Goal: Task Accomplishment & Management: Manage account settings

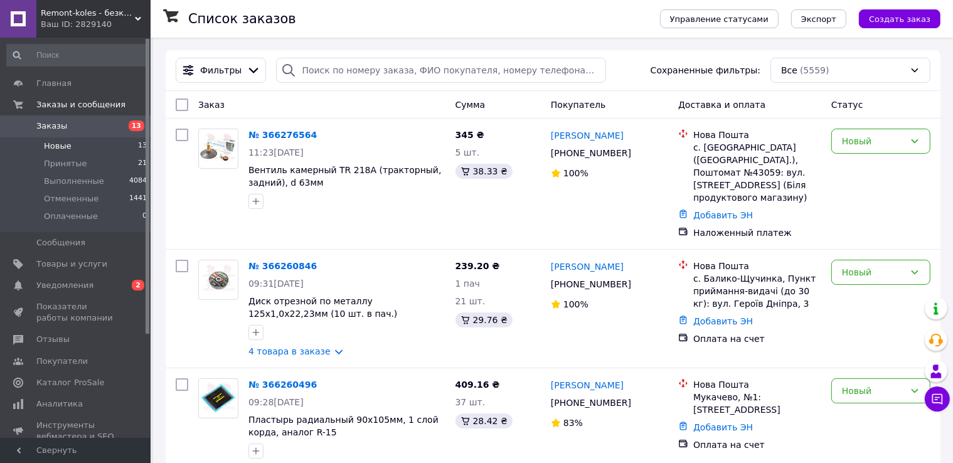
click at [60, 148] on span "Новые" at bounding box center [58, 146] width 28 height 11
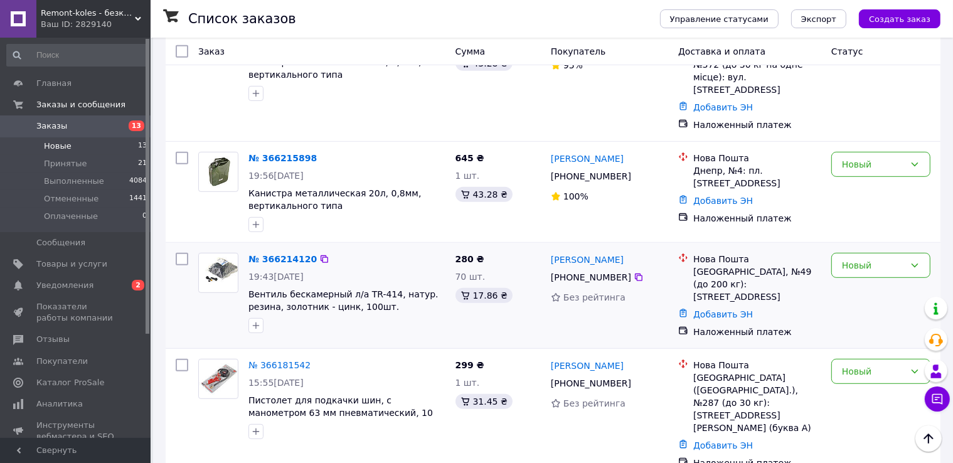
scroll to position [614, 0]
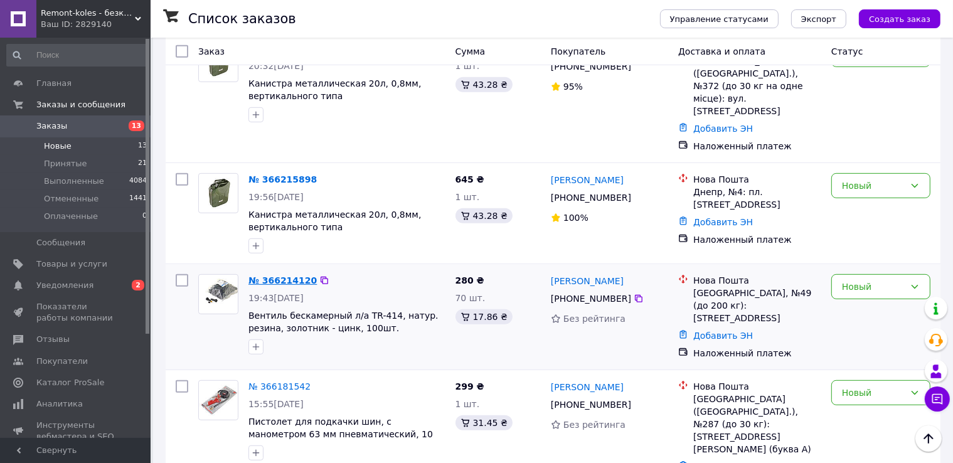
click at [282, 275] on link "№ 366214120" at bounding box center [282, 280] width 68 height 10
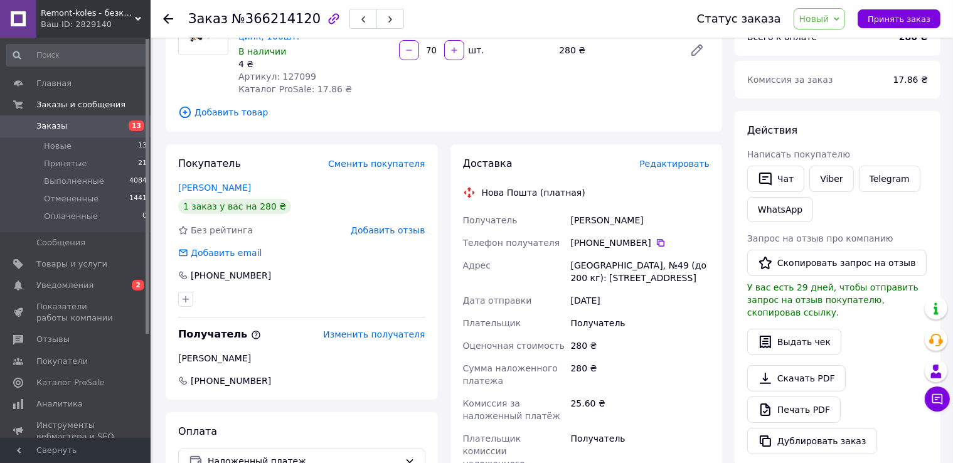
scroll to position [63, 0]
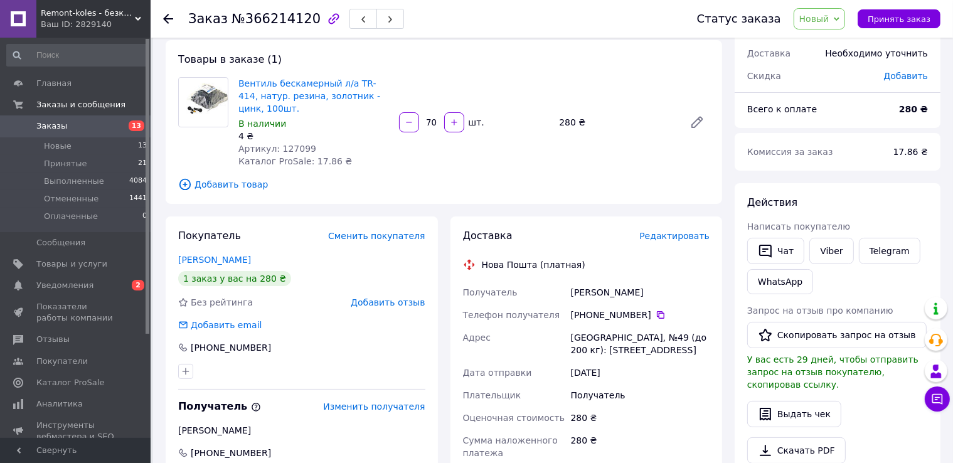
drag, startPoint x: 575, startPoint y: 290, endPoint x: 617, endPoint y: 287, distance: 42.8
click at [660, 289] on div "[PERSON_NAME]" at bounding box center [641, 292] width 144 height 23
drag, startPoint x: 552, startPoint y: 299, endPoint x: 557, endPoint y: 294, distance: 6.7
click at [557, 294] on div "Получатель" at bounding box center [515, 292] width 108 height 23
drag, startPoint x: 570, startPoint y: 292, endPoint x: 643, endPoint y: 292, distance: 73.4
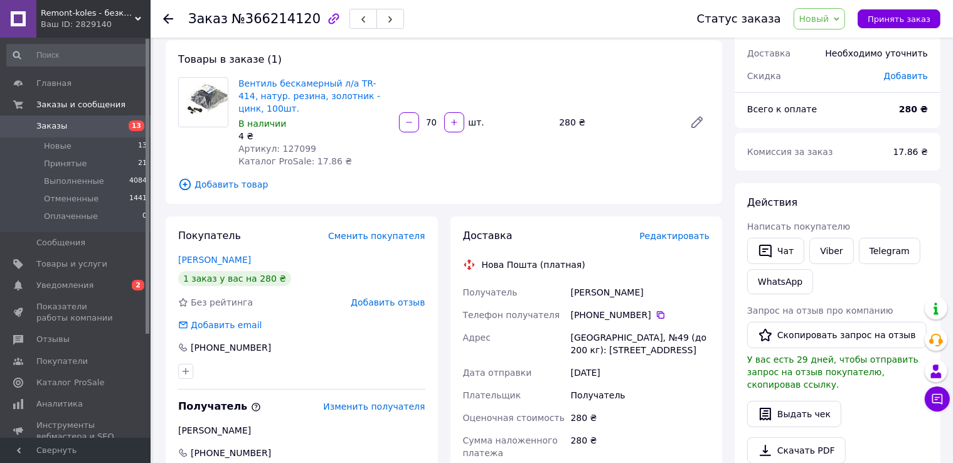
click at [643, 292] on div "[PERSON_NAME]" at bounding box center [641, 292] width 144 height 23
copy div "[PERSON_NAME]"
click at [195, 263] on link "[PERSON_NAME]" at bounding box center [214, 260] width 73 height 10
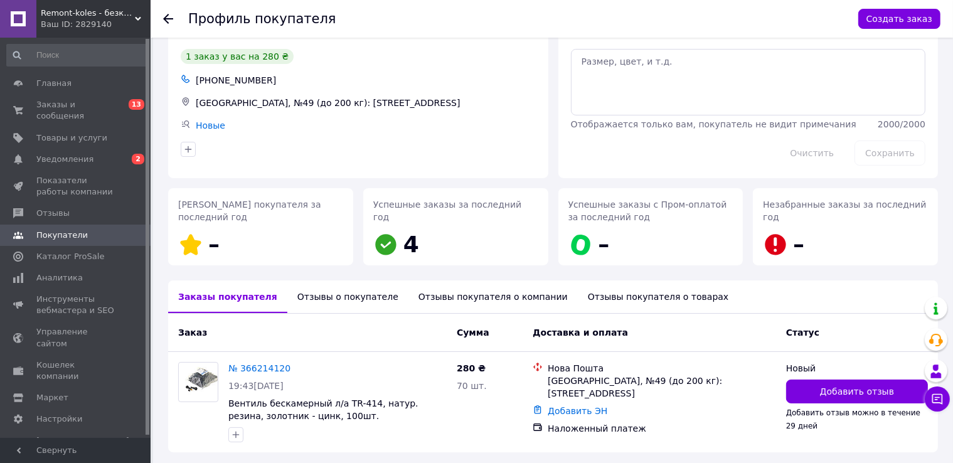
scroll to position [85, 0]
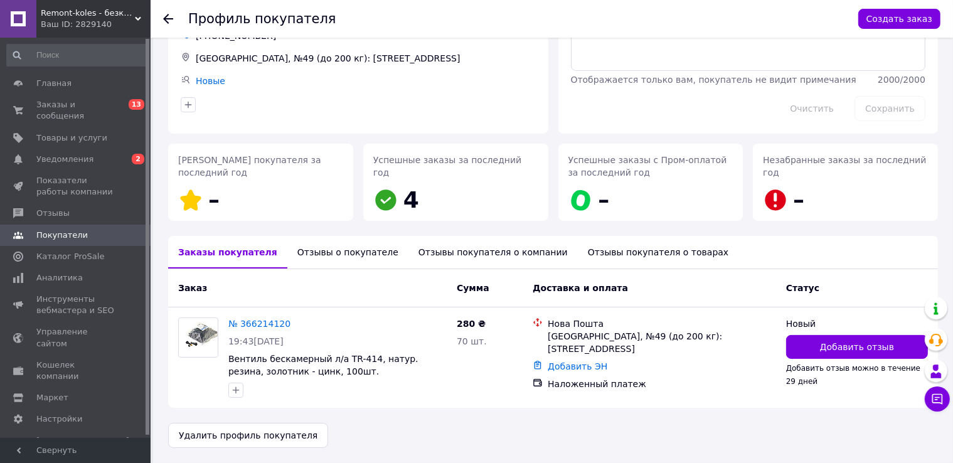
click at [329, 254] on div "Отзывы о покупателе" at bounding box center [347, 252] width 121 height 33
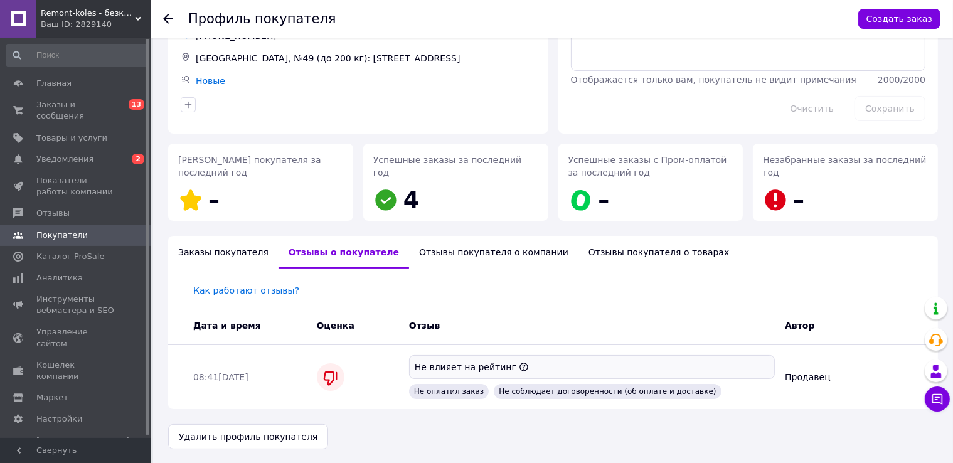
scroll to position [87, 0]
click at [168, 18] on icon at bounding box center [168, 19] width 10 height 10
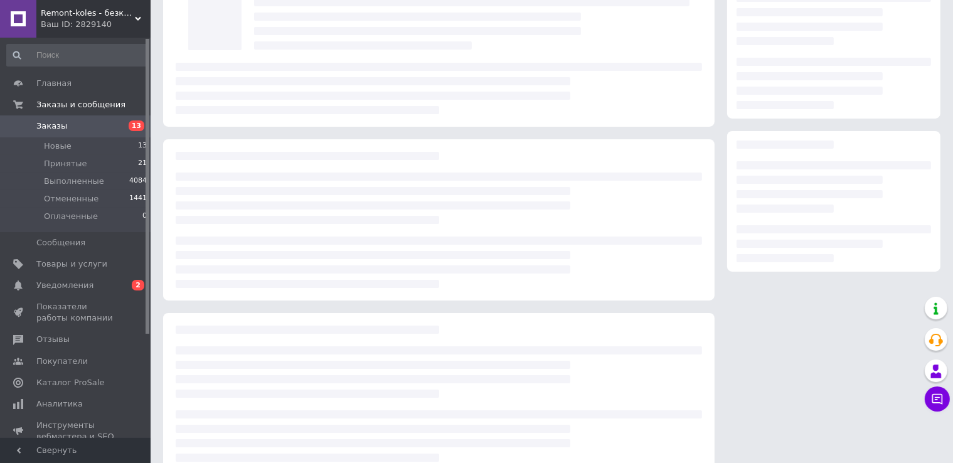
scroll to position [63, 0]
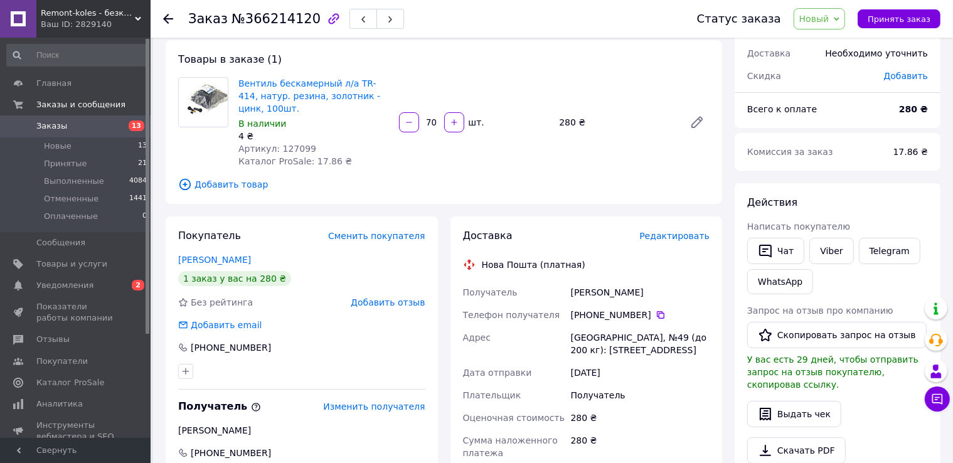
click at [167, 16] on icon at bounding box center [168, 19] width 10 height 10
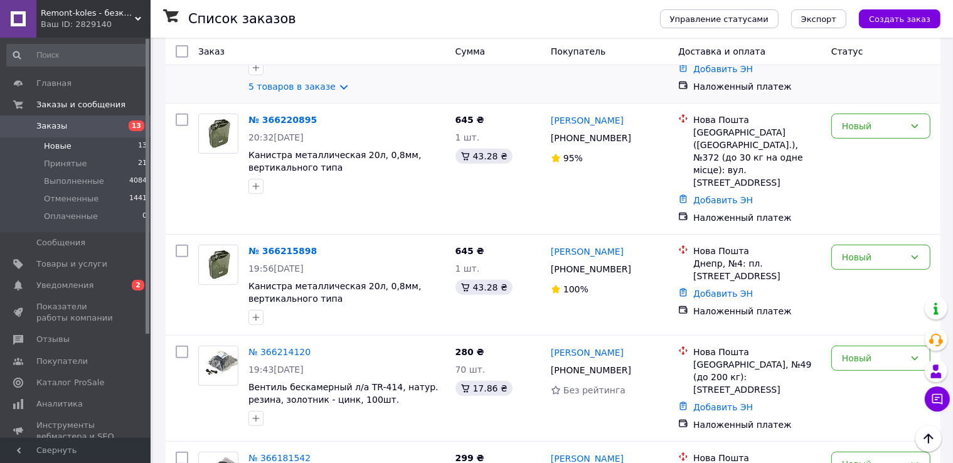
scroll to position [565, 0]
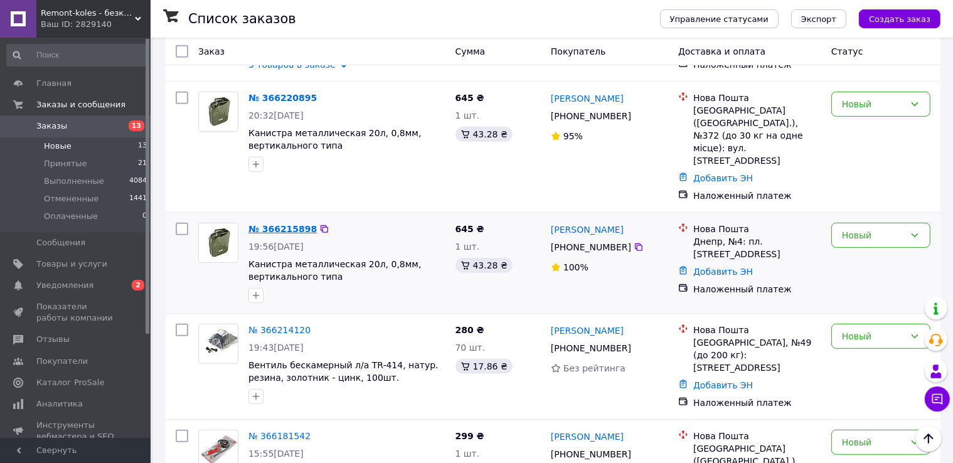
click at [269, 224] on link "№ 366215898" at bounding box center [282, 229] width 68 height 10
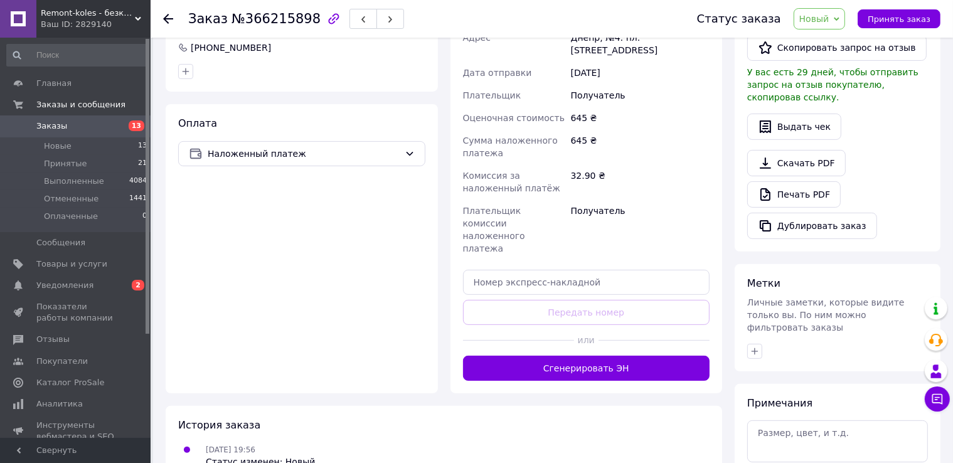
scroll to position [235, 0]
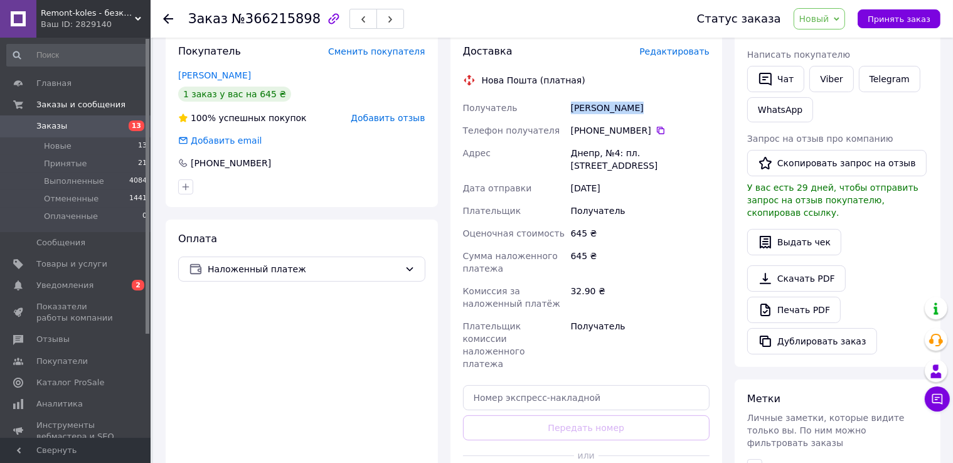
drag, startPoint x: 567, startPoint y: 104, endPoint x: 653, endPoint y: 104, distance: 86.0
click at [653, 104] on div "Получатель [PERSON_NAME] Телефон получателя [PHONE_NUMBER]   Адрес Днепр, №4: п…" at bounding box center [587, 236] width 252 height 279
copy div "Получатель [PERSON_NAME]"
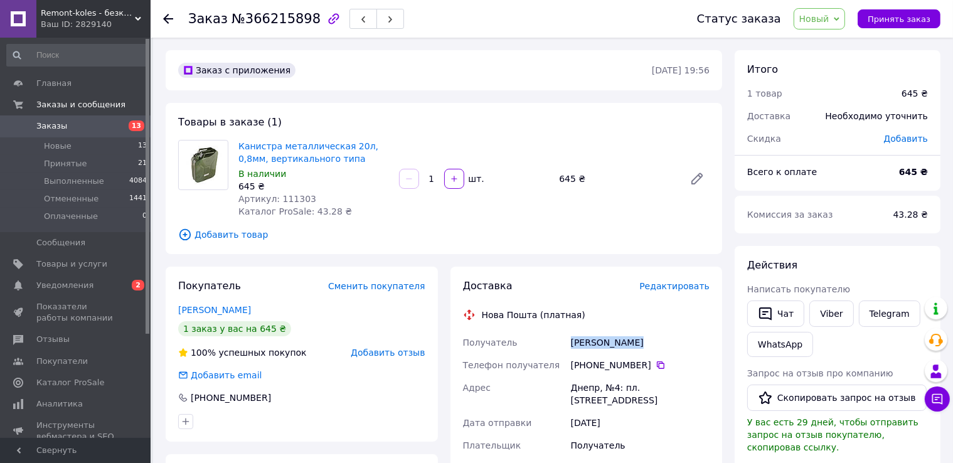
scroll to position [0, 0]
click at [166, 19] on icon at bounding box center [168, 19] width 10 height 10
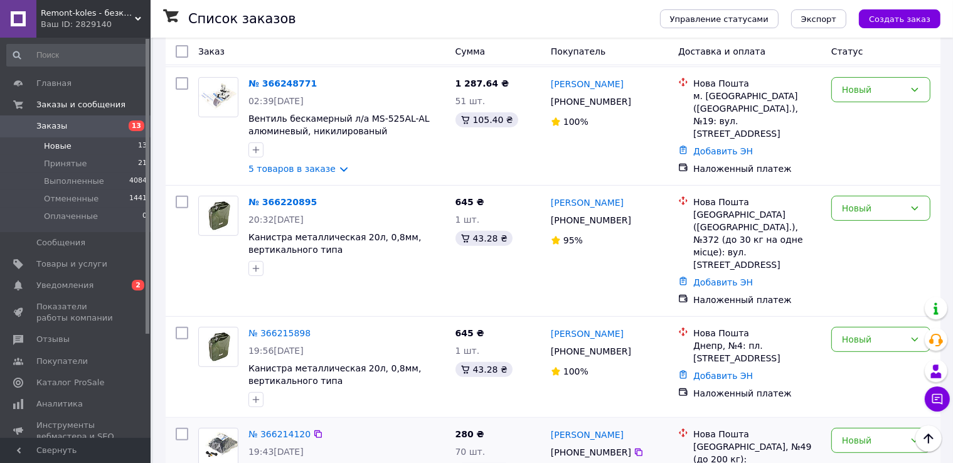
scroll to position [439, 0]
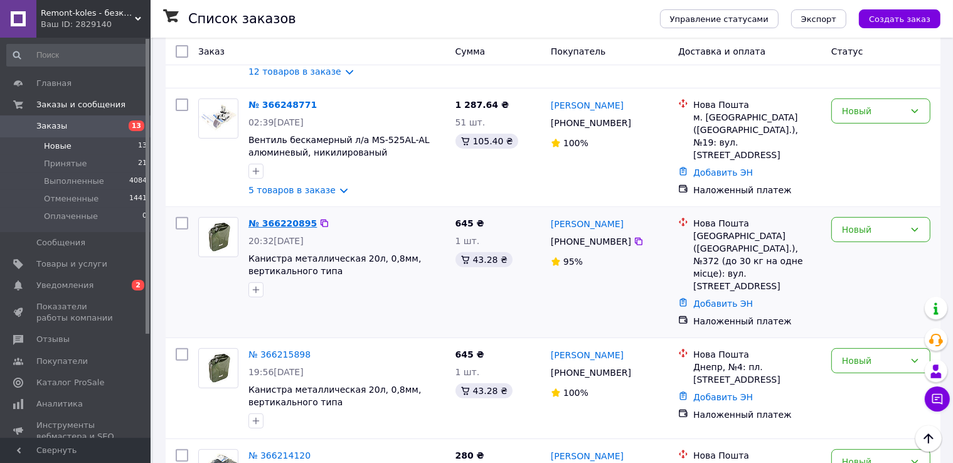
click at [284, 218] on link "№ 366220895" at bounding box center [282, 223] width 68 height 10
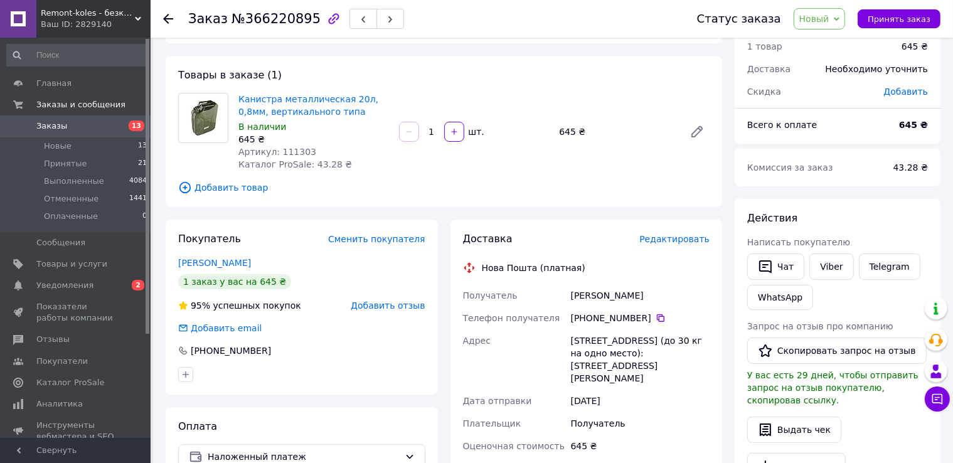
scroll to position [46, 0]
drag, startPoint x: 571, startPoint y: 292, endPoint x: 643, endPoint y: 300, distance: 71.9
click at [643, 300] on div "[PERSON_NAME]" at bounding box center [641, 296] width 144 height 23
copy div "[PERSON_NAME]"
click at [166, 16] on use at bounding box center [168, 19] width 10 height 10
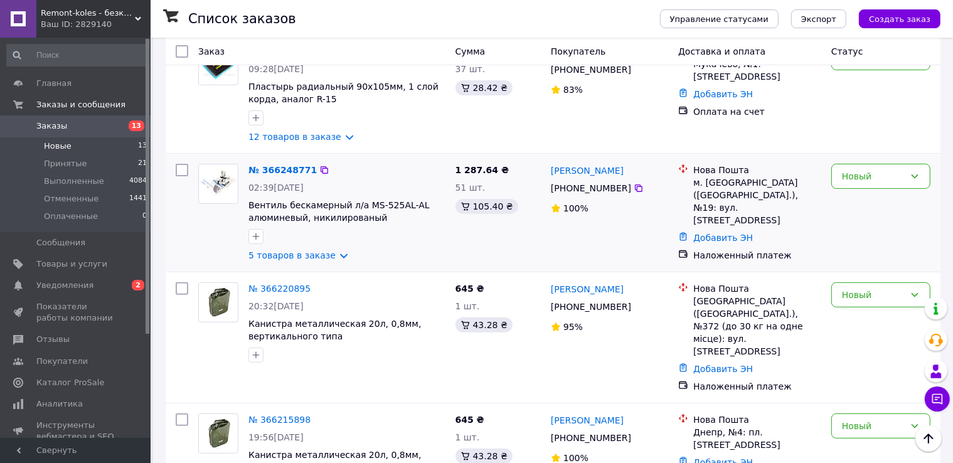
scroll to position [376, 0]
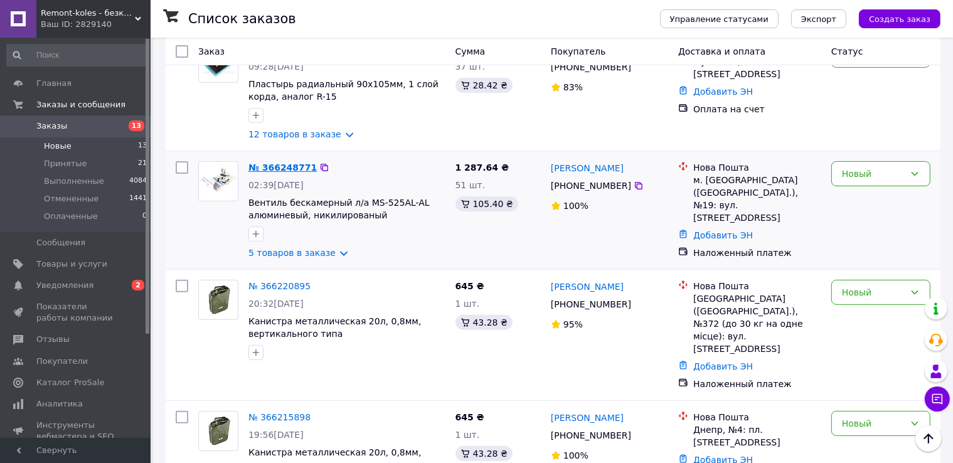
click at [268, 163] on link "№ 366248771" at bounding box center [282, 168] width 68 height 10
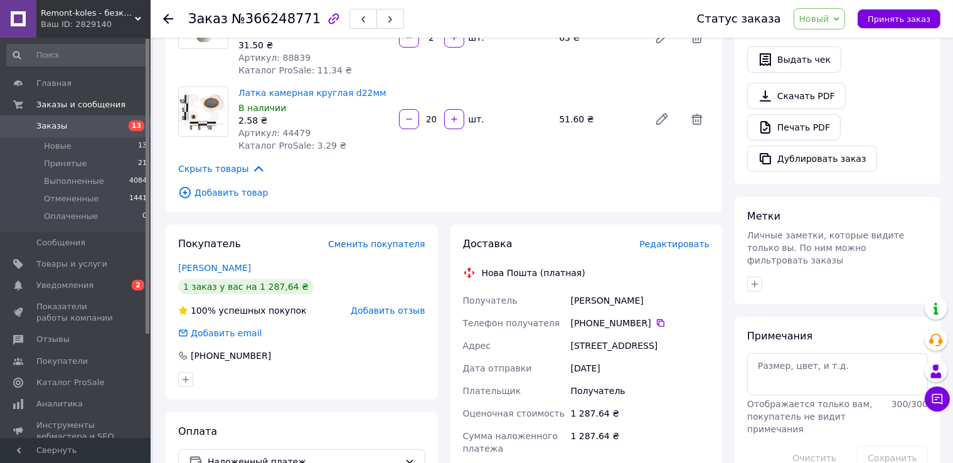
scroll to position [439, 0]
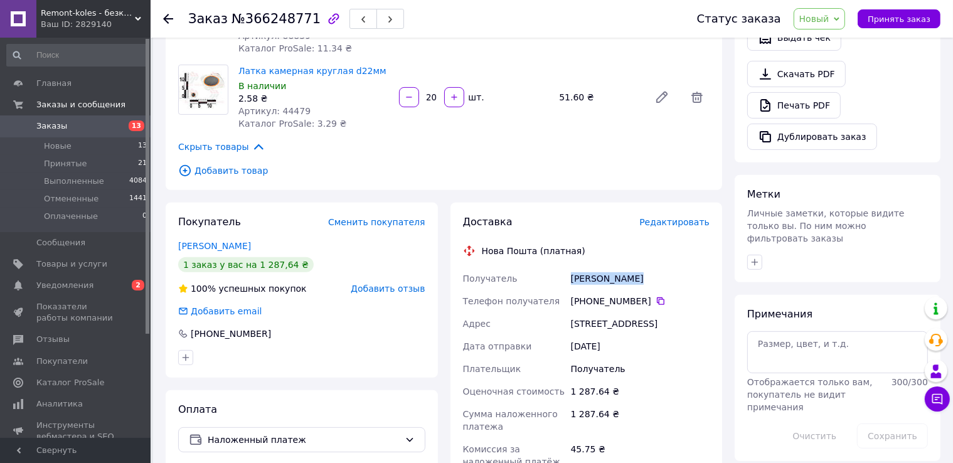
drag, startPoint x: 571, startPoint y: 264, endPoint x: 651, endPoint y: 265, distance: 79.7
click at [651, 267] on div "[PERSON_NAME]" at bounding box center [641, 278] width 144 height 23
copy div "[PERSON_NAME]"
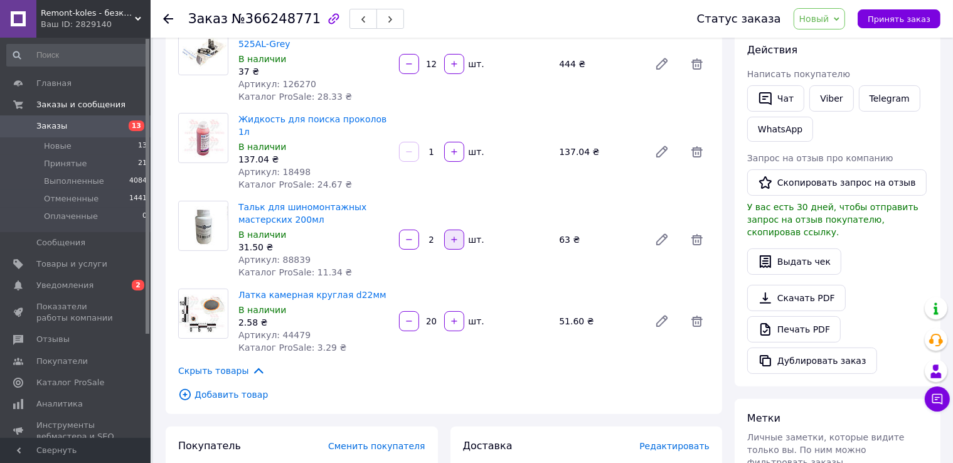
scroll to position [0, 0]
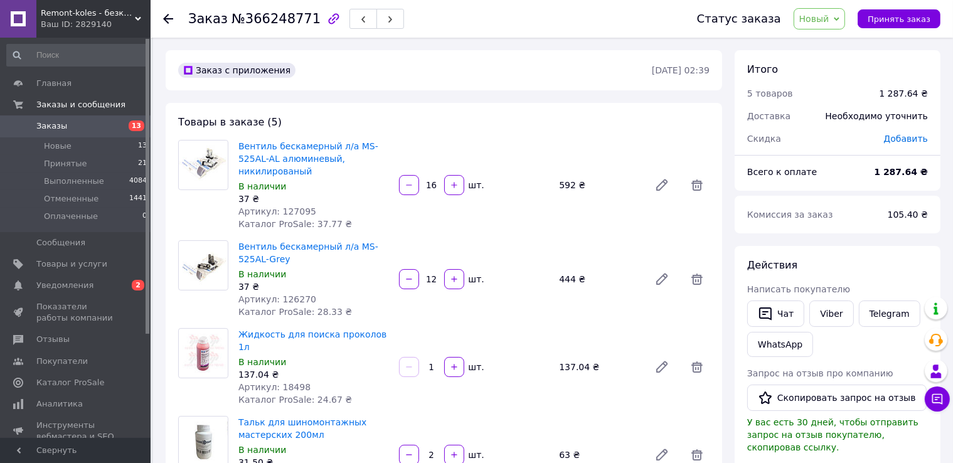
click at [169, 19] on icon at bounding box center [168, 19] width 10 height 10
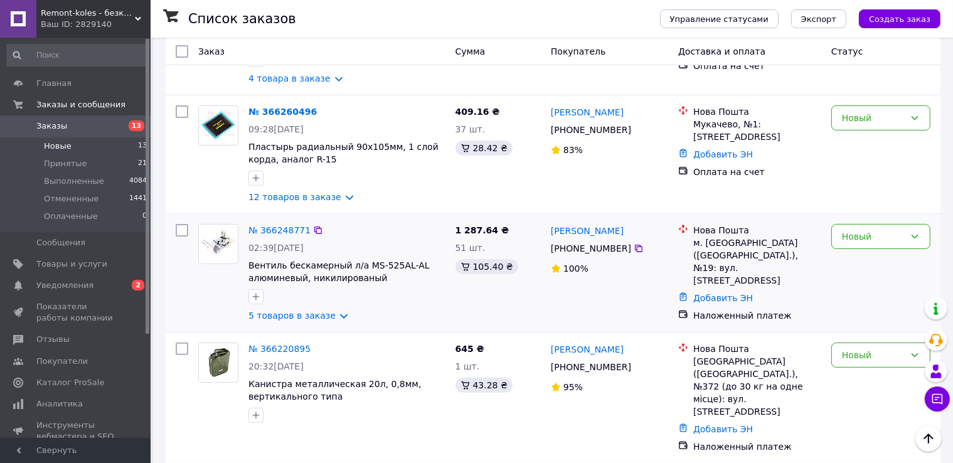
scroll to position [188, 0]
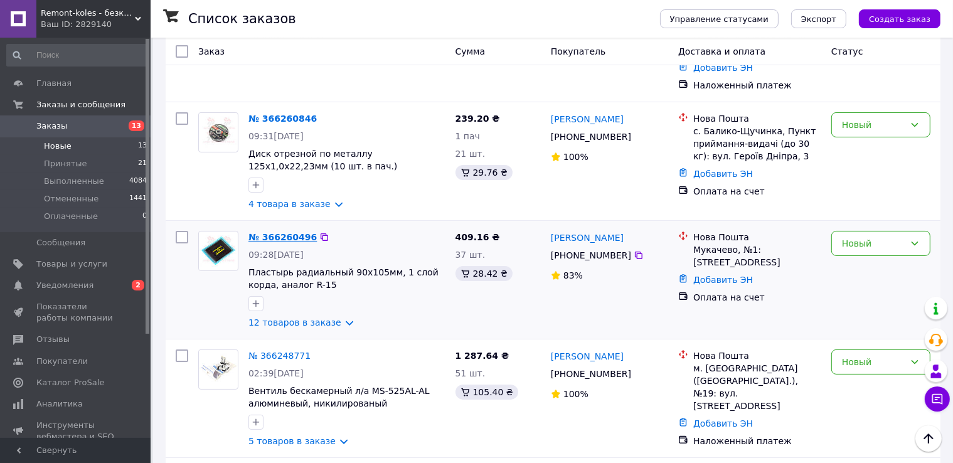
click at [279, 232] on link "№ 366260496" at bounding box center [282, 237] width 68 height 10
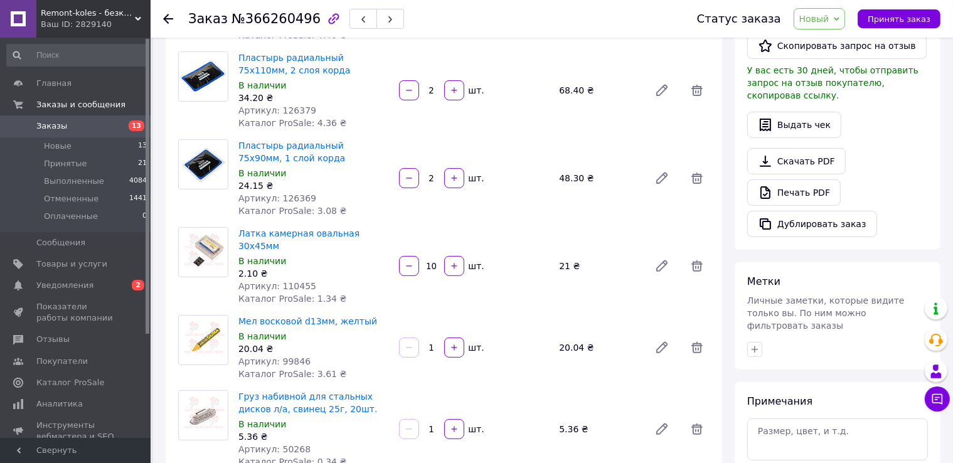
scroll to position [314, 0]
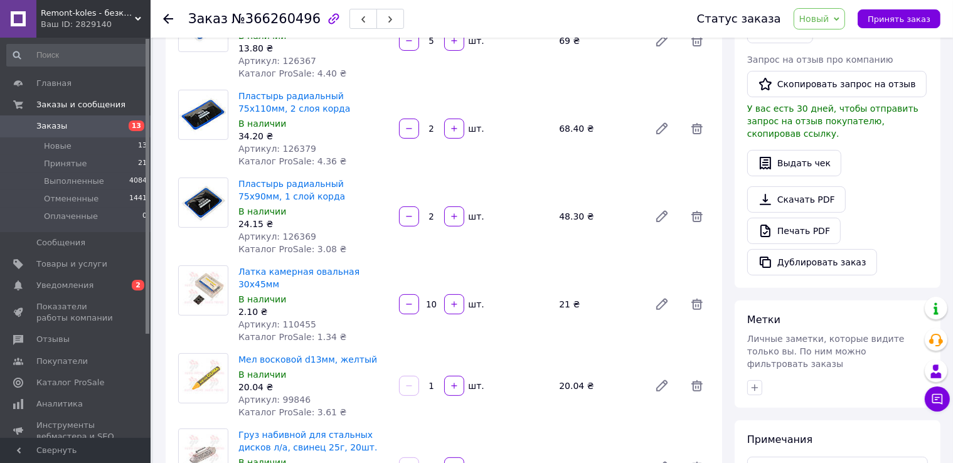
click at [168, 17] on icon at bounding box center [168, 19] width 10 height 10
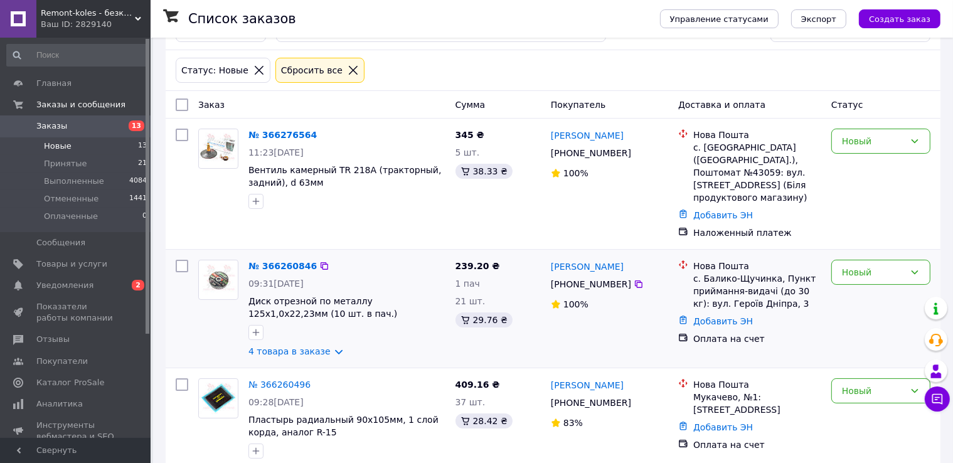
scroll to position [63, 0]
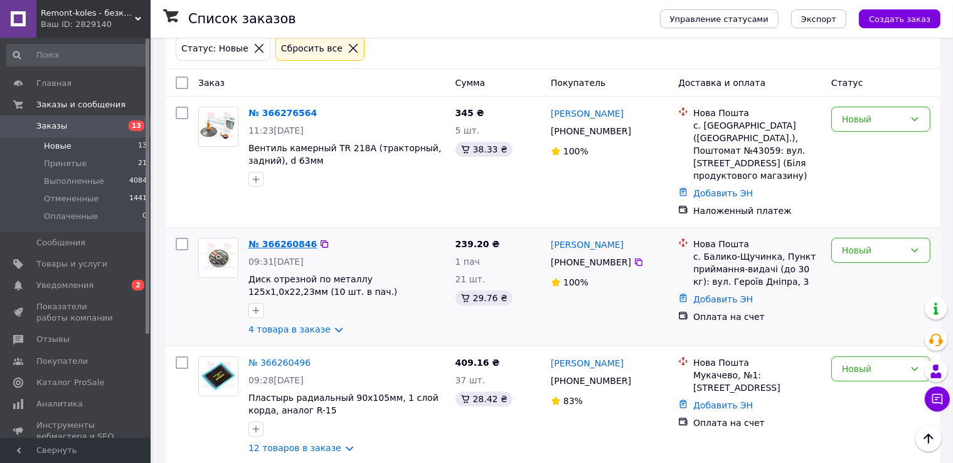
click at [282, 239] on link "№ 366260846" at bounding box center [282, 244] width 68 height 10
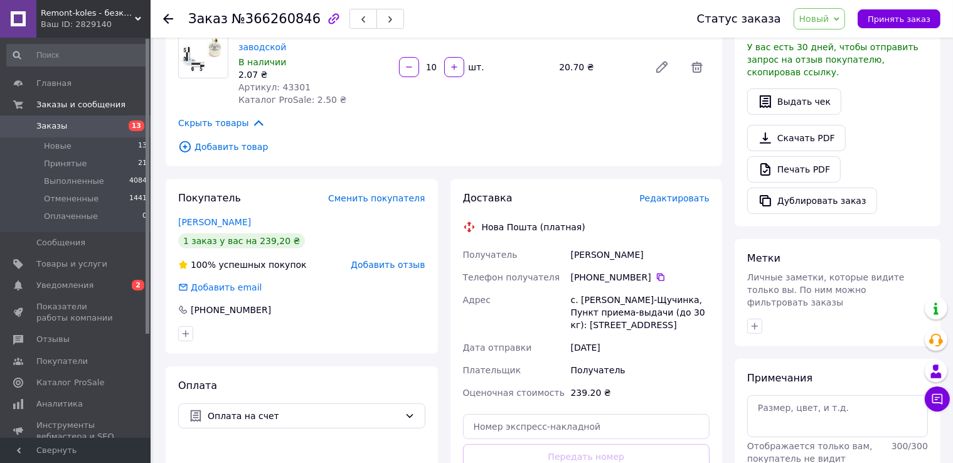
scroll to position [376, 0]
drag, startPoint x: 570, startPoint y: 238, endPoint x: 683, endPoint y: 248, distance: 114.0
click at [683, 248] on div "[PERSON_NAME]" at bounding box center [641, 253] width 144 height 23
copy div "[PERSON_NAME]"
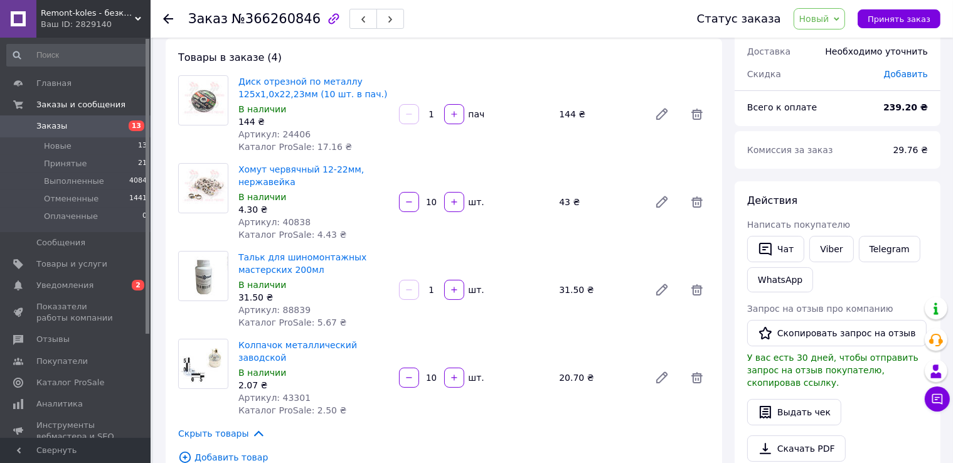
scroll to position [0, 0]
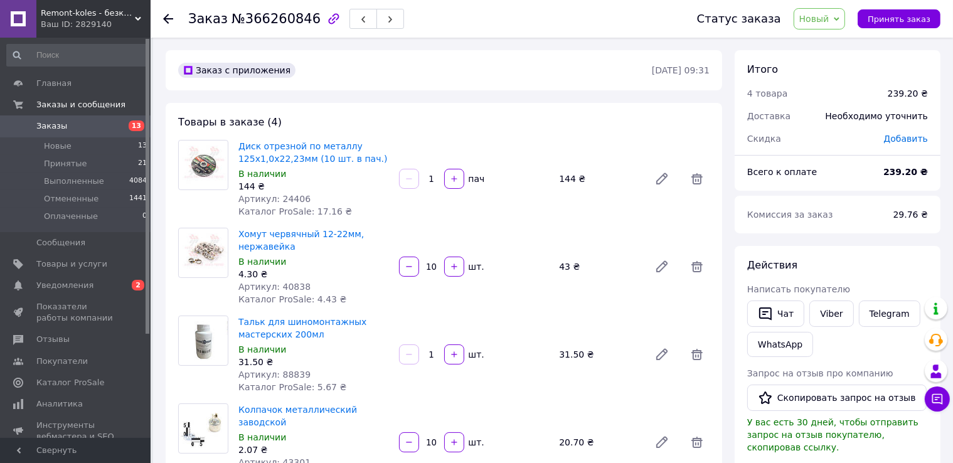
click at [169, 18] on icon at bounding box center [168, 19] width 10 height 10
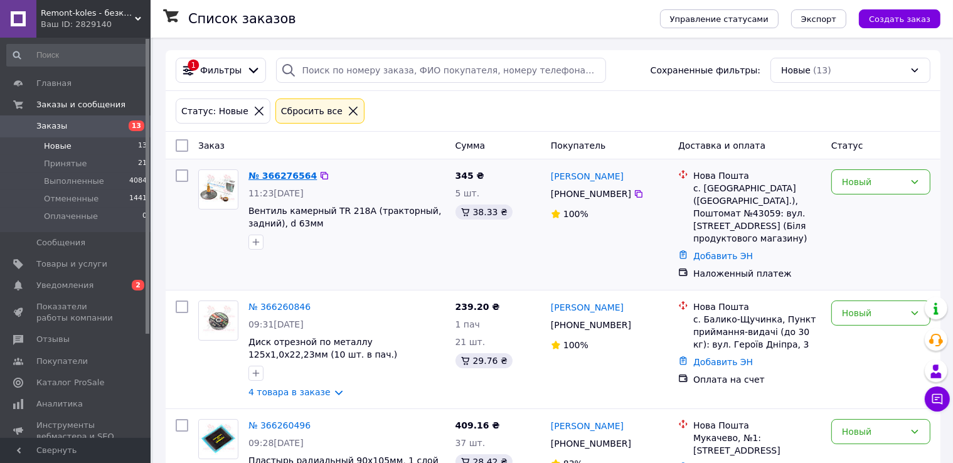
click at [285, 176] on link "№ 366276564" at bounding box center [282, 176] width 68 height 10
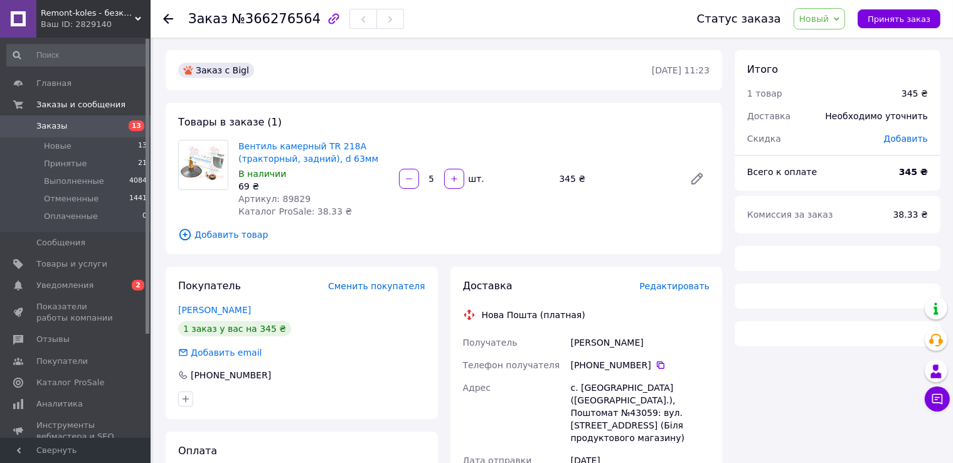
scroll to position [94, 0]
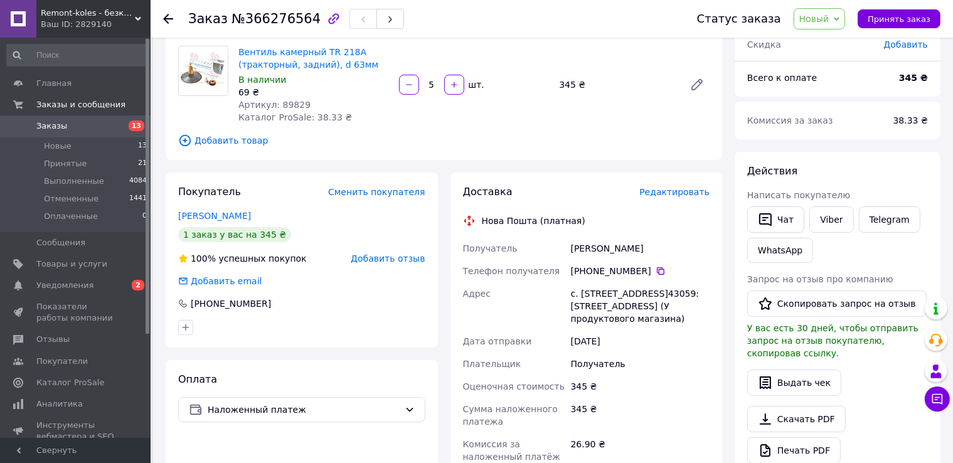
drag, startPoint x: 571, startPoint y: 247, endPoint x: 653, endPoint y: 254, distance: 81.9
click at [653, 254] on div "[PERSON_NAME]" at bounding box center [641, 248] width 144 height 23
copy div "[PERSON_NAME]"
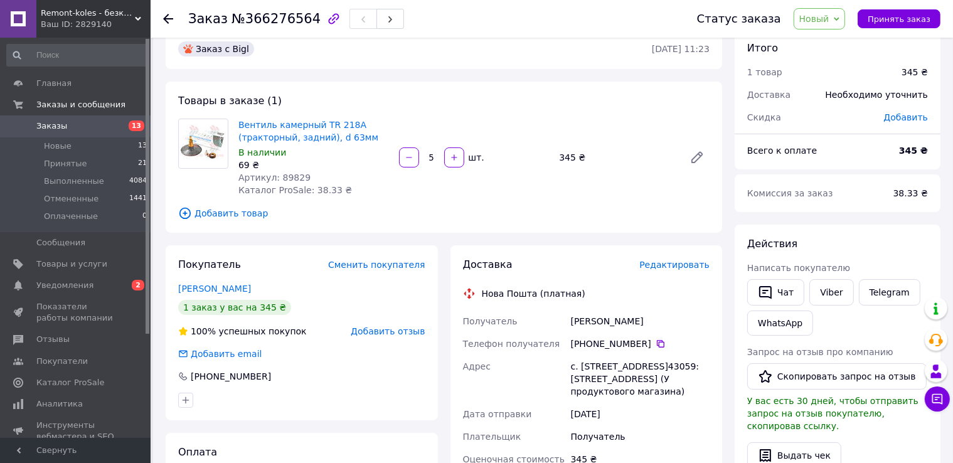
scroll to position [0, 0]
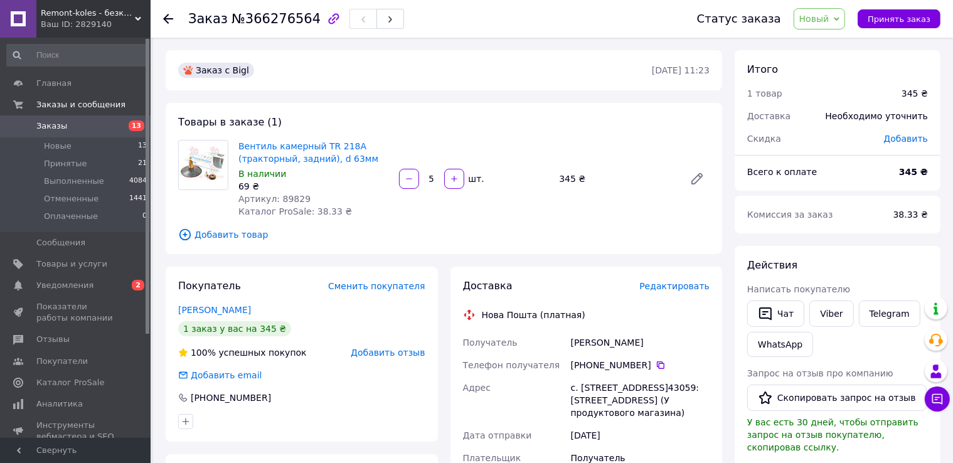
click at [169, 19] on icon at bounding box center [168, 19] width 10 height 10
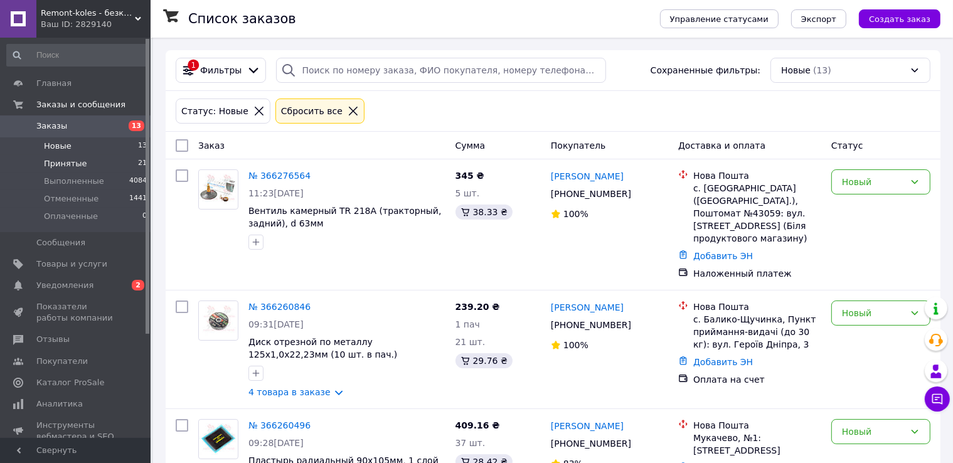
click at [68, 159] on span "Принятые" at bounding box center [65, 163] width 43 height 11
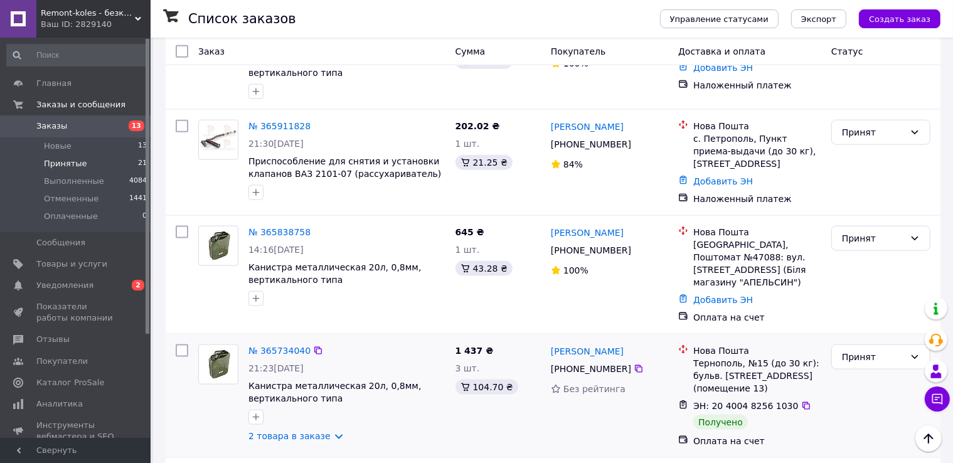
scroll to position [1631, 0]
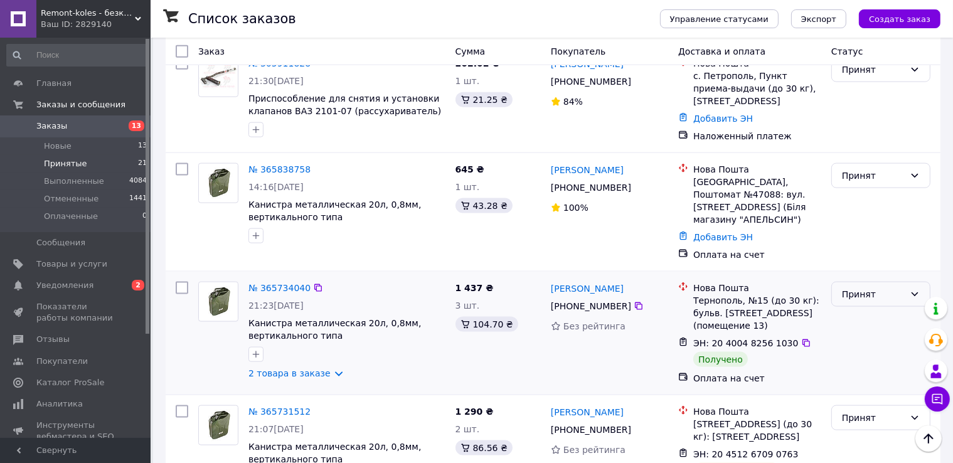
click at [916, 292] on icon at bounding box center [915, 294] width 7 height 4
click at [847, 226] on li "Выполнен" at bounding box center [881, 224] width 98 height 23
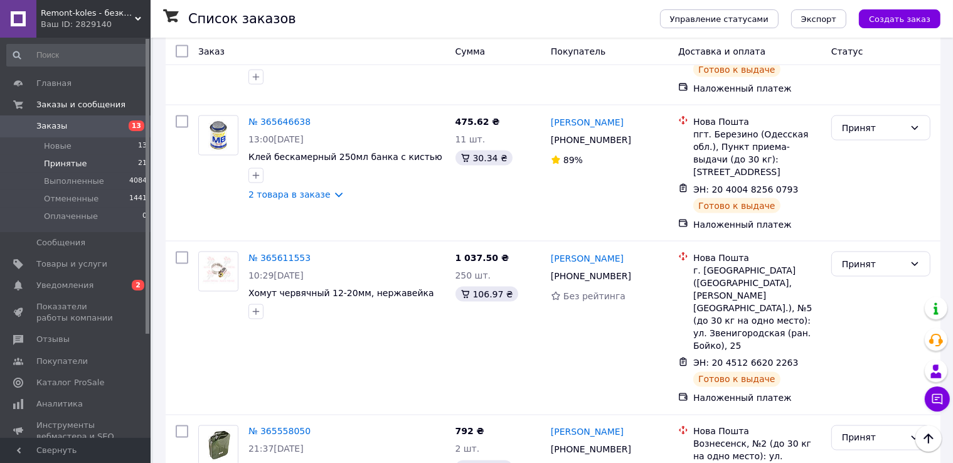
scroll to position [2039, 0]
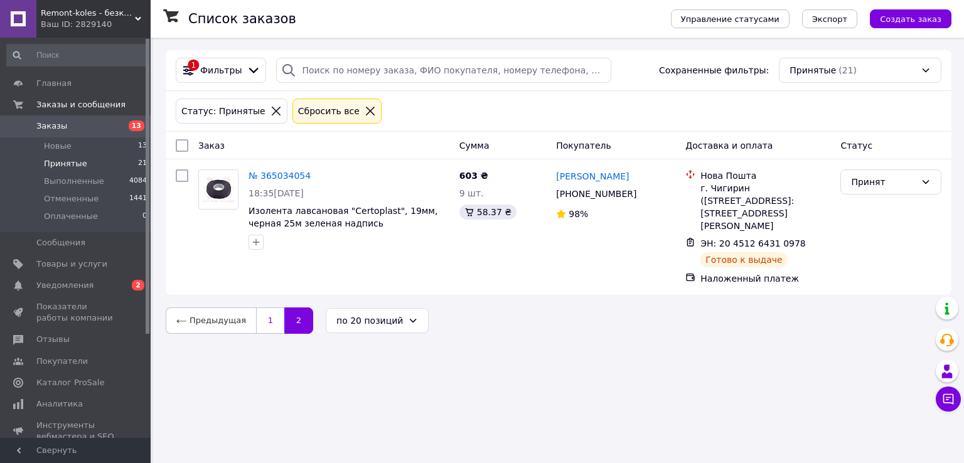
click at [262, 307] on link "1" at bounding box center [270, 320] width 28 height 26
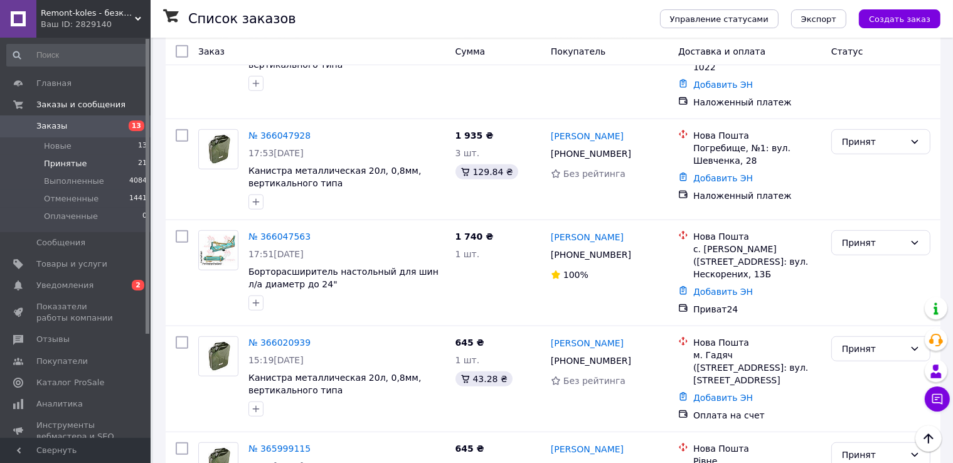
scroll to position [878, 0]
click at [267, 231] on link "№ 366047563" at bounding box center [279, 236] width 62 height 10
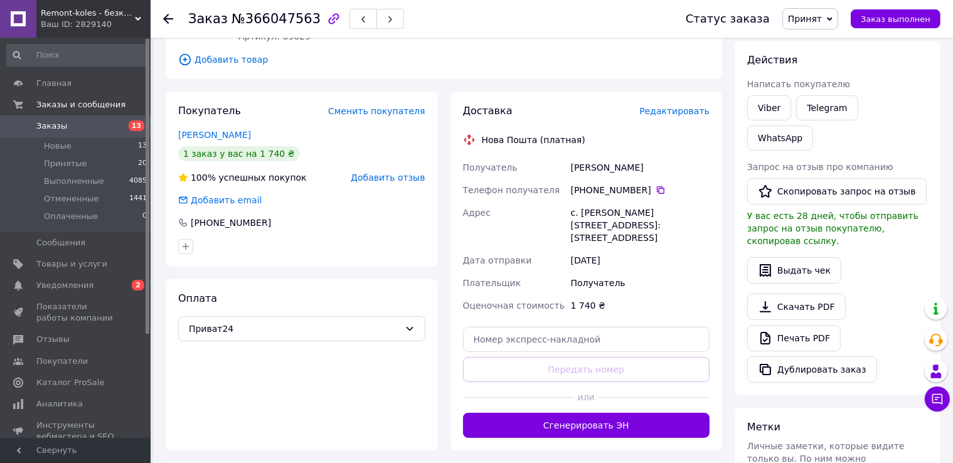
scroll to position [161, 0]
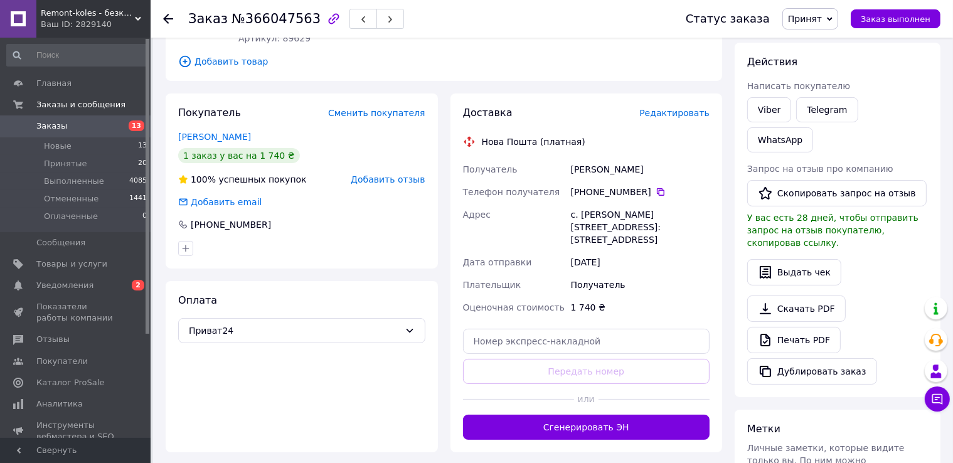
drag, startPoint x: 570, startPoint y: 169, endPoint x: 665, endPoint y: 171, distance: 94.8
click at [665, 171] on div "[PERSON_NAME]" at bounding box center [641, 169] width 144 height 23
copy div "[PERSON_NAME]"
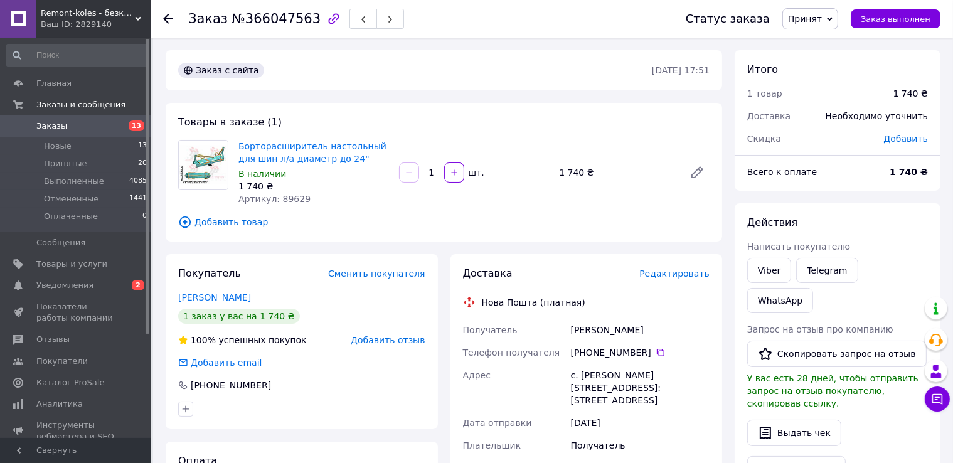
click at [168, 16] on icon at bounding box center [168, 19] width 10 height 10
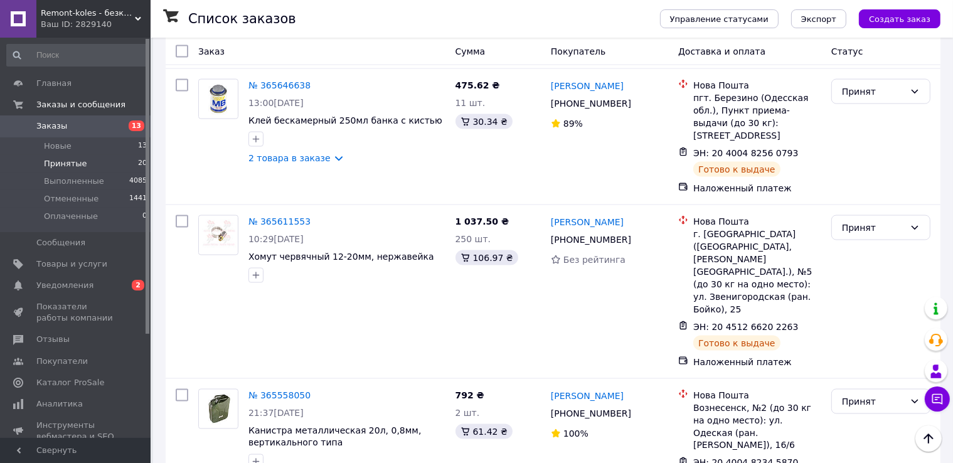
scroll to position [2000, 0]
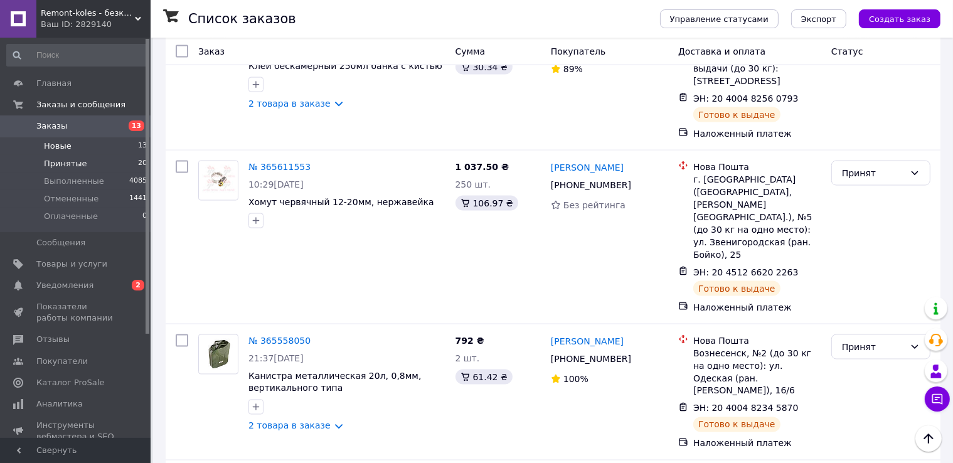
click at [55, 143] on span "Новые" at bounding box center [58, 146] width 28 height 11
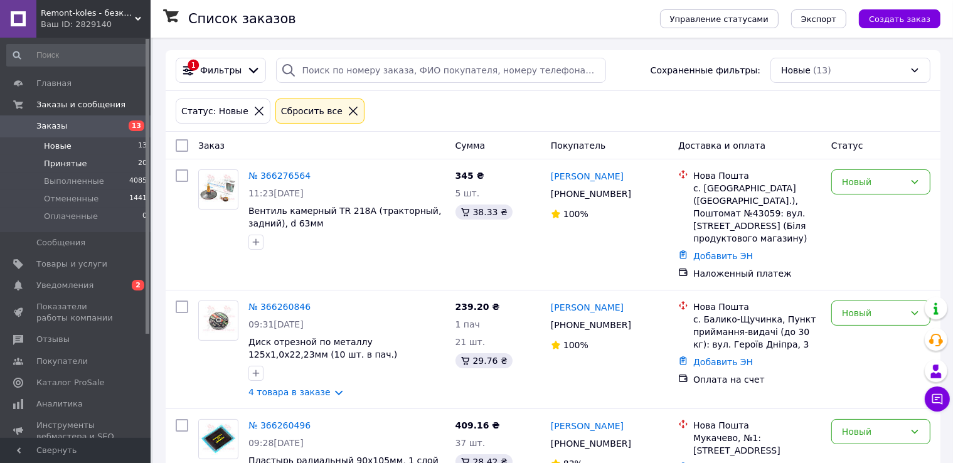
click at [68, 162] on span "Принятые" at bounding box center [65, 163] width 43 height 11
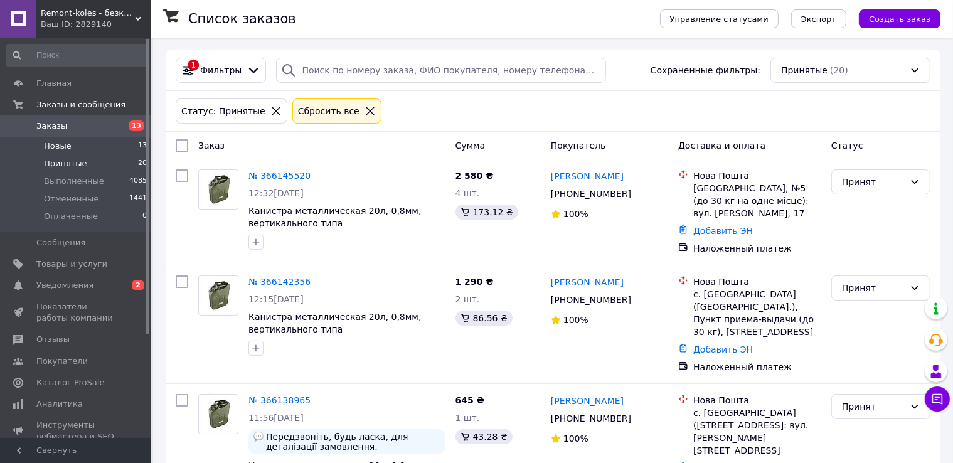
click at [60, 147] on span "Новые" at bounding box center [58, 146] width 28 height 11
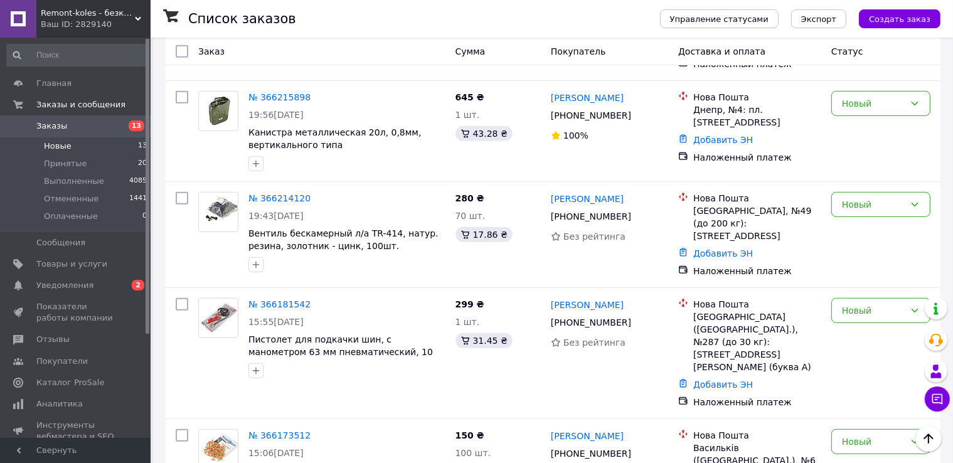
scroll to position [677, 0]
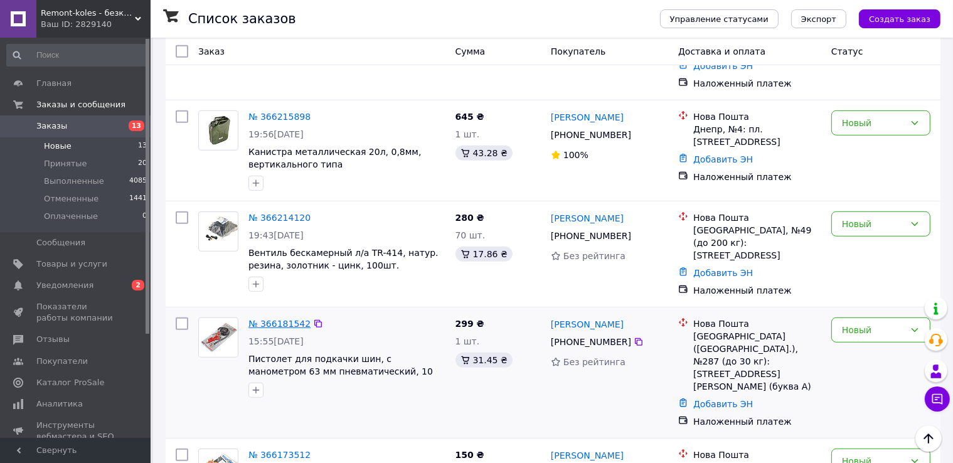
click at [270, 319] on link "№ 366181542" at bounding box center [279, 324] width 62 height 10
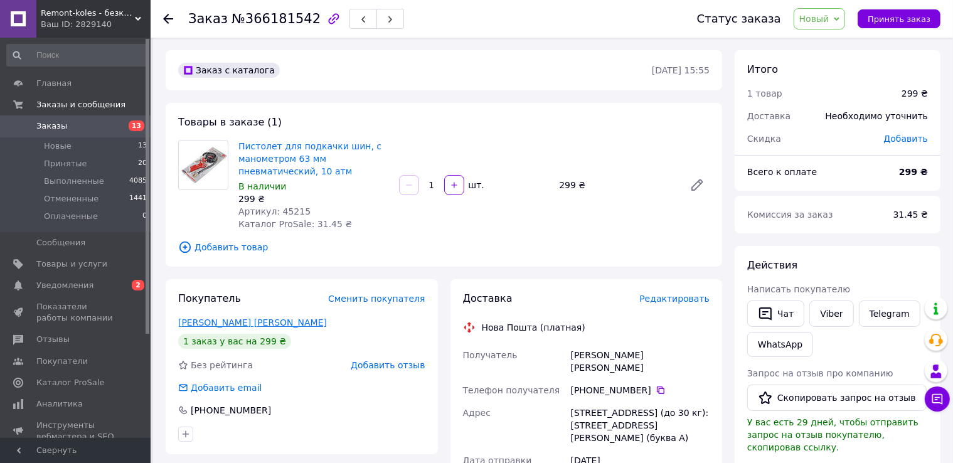
click at [216, 320] on link "[PERSON_NAME] [PERSON_NAME]" at bounding box center [252, 323] width 149 height 10
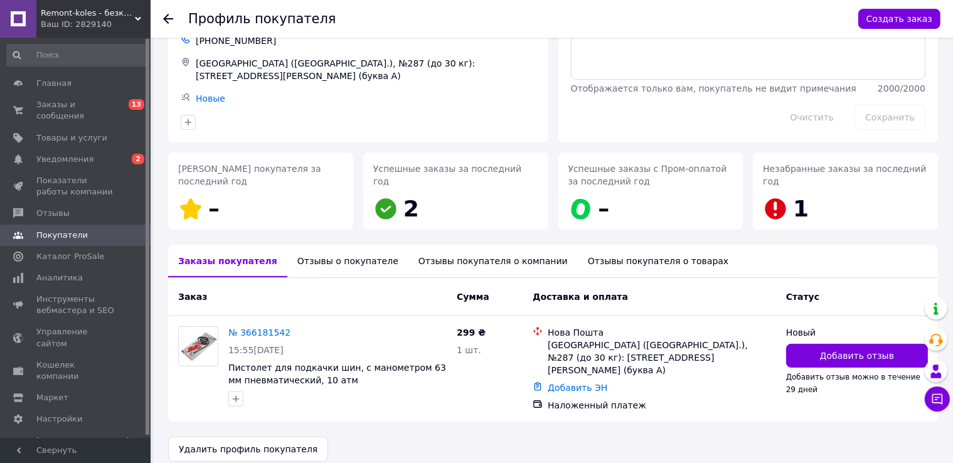
scroll to position [85, 0]
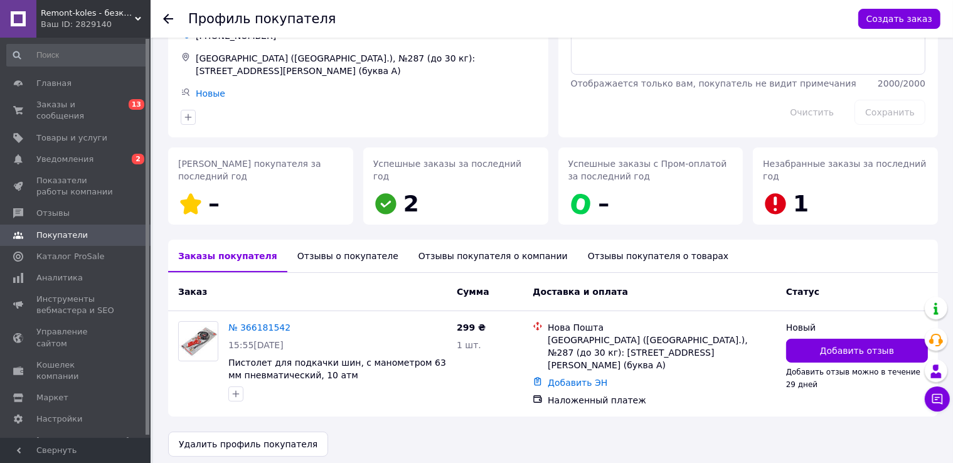
click at [294, 251] on div "Отзывы о покупателе" at bounding box center [347, 256] width 121 height 33
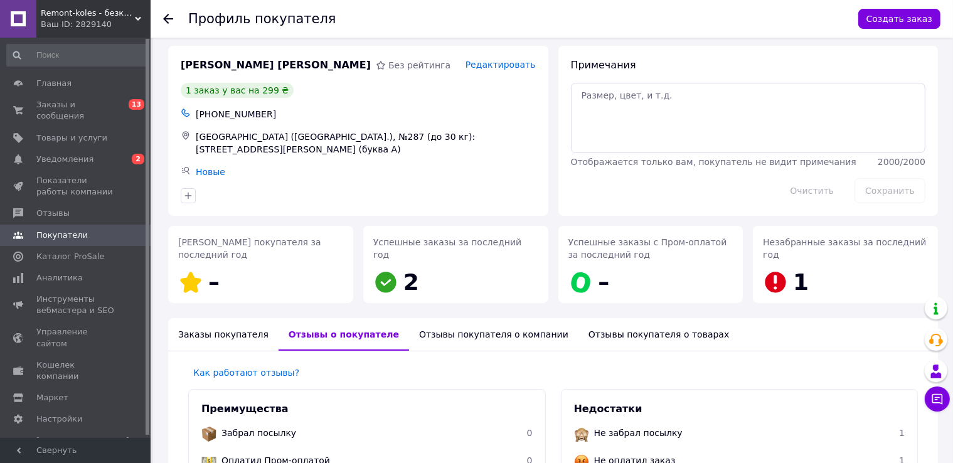
scroll to position [0, 0]
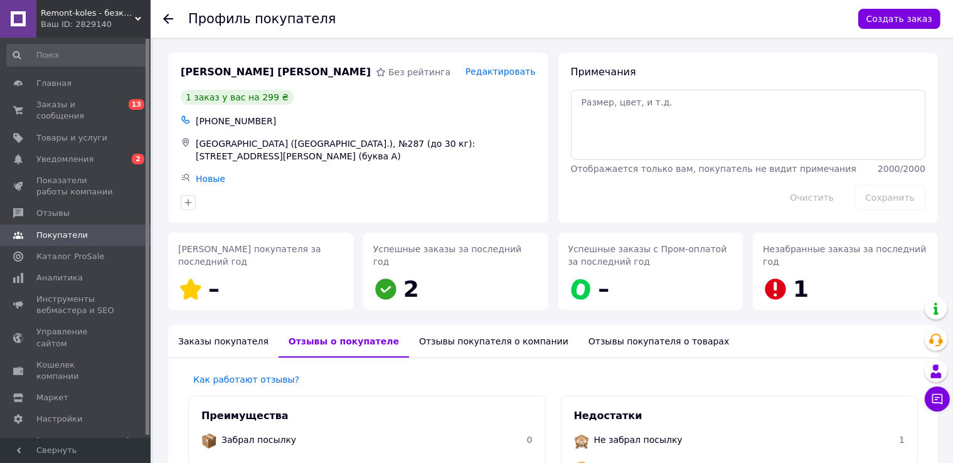
click at [164, 14] on icon at bounding box center [168, 19] width 10 height 10
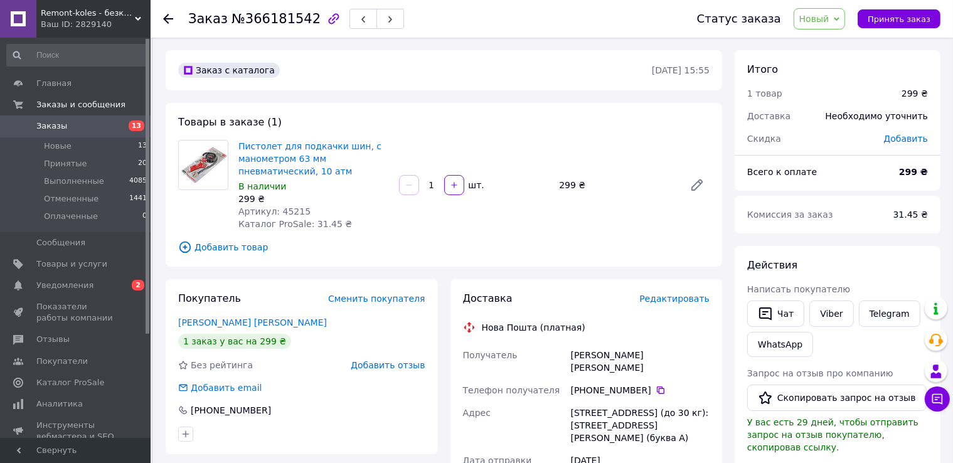
click at [171, 18] on use at bounding box center [168, 19] width 10 height 10
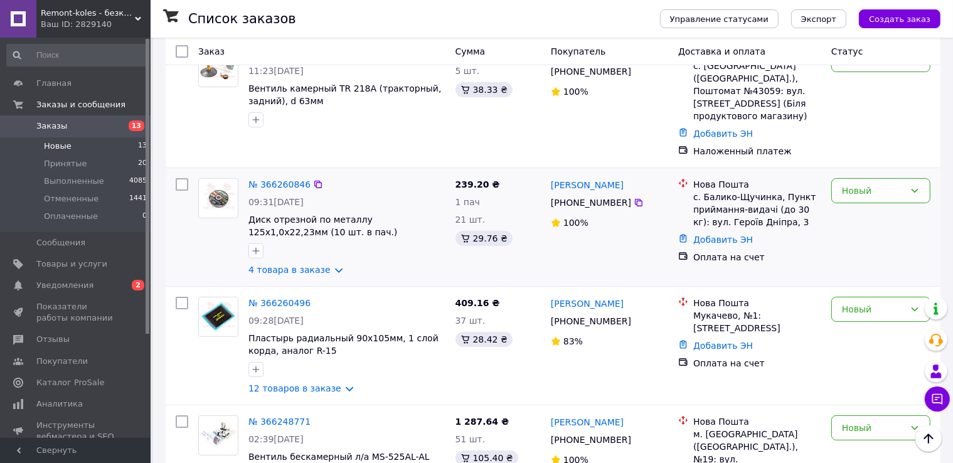
scroll to position [125, 0]
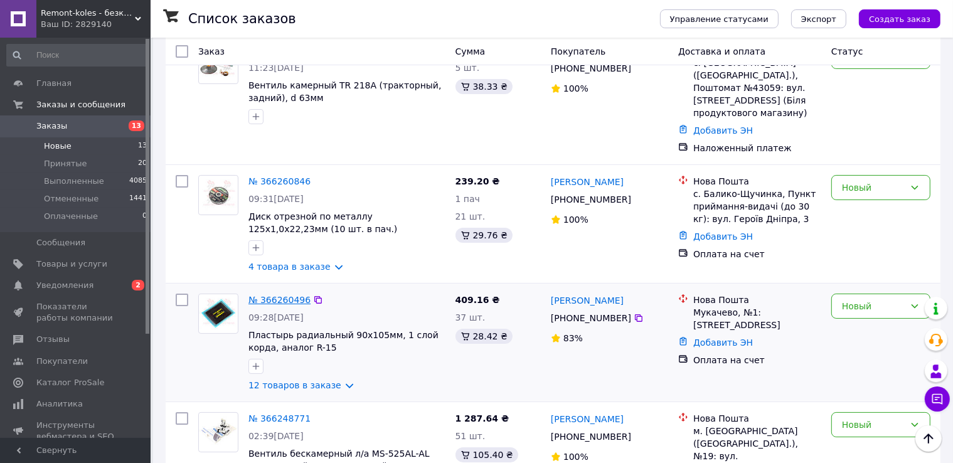
click at [274, 295] on link "№ 366260496" at bounding box center [279, 300] width 62 height 10
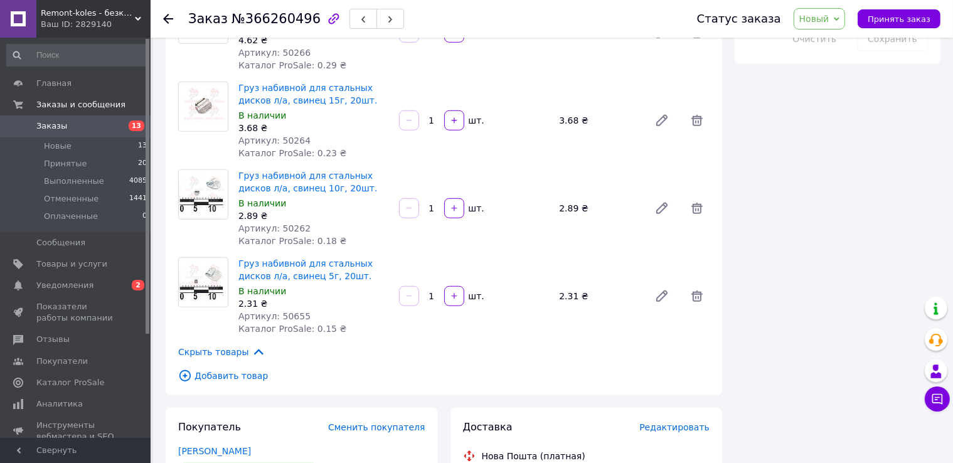
scroll to position [941, 0]
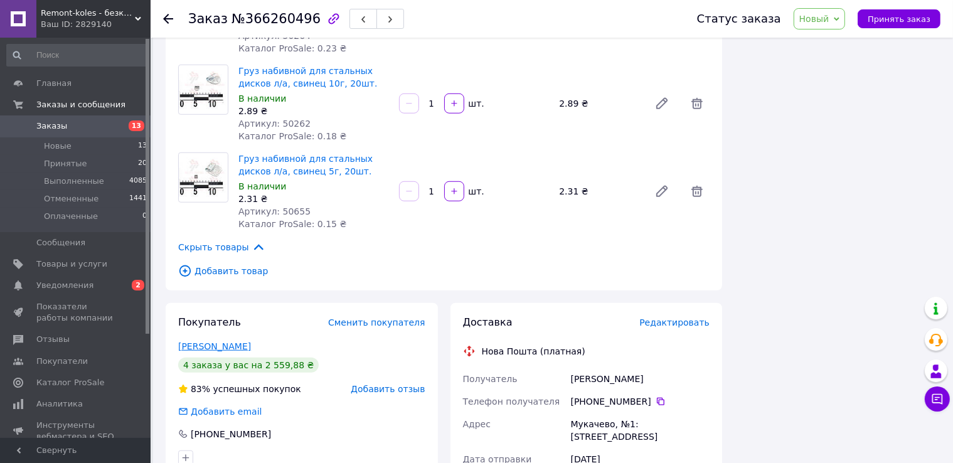
click at [234, 341] on link "[PERSON_NAME]" at bounding box center [214, 346] width 73 height 10
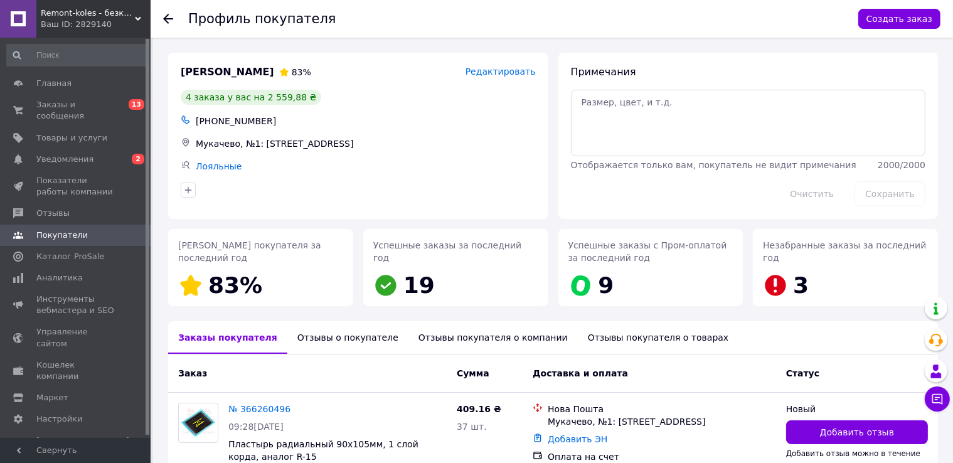
click at [296, 341] on div "Отзывы о покупателе" at bounding box center [347, 337] width 121 height 33
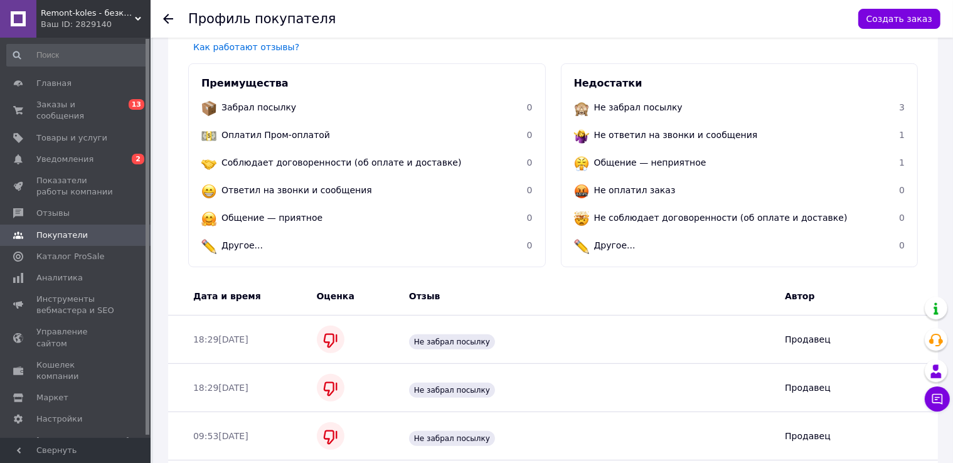
scroll to position [266, 0]
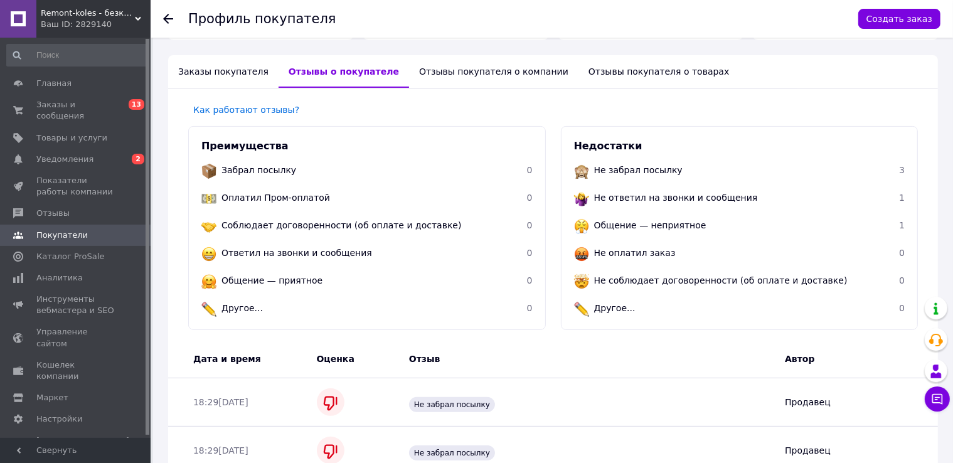
click at [166, 19] on icon at bounding box center [168, 19] width 10 height 10
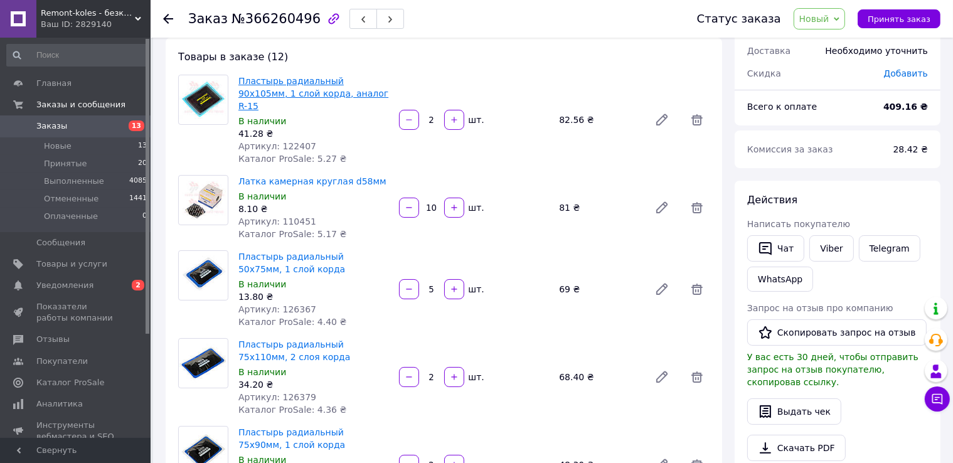
scroll to position [63, 0]
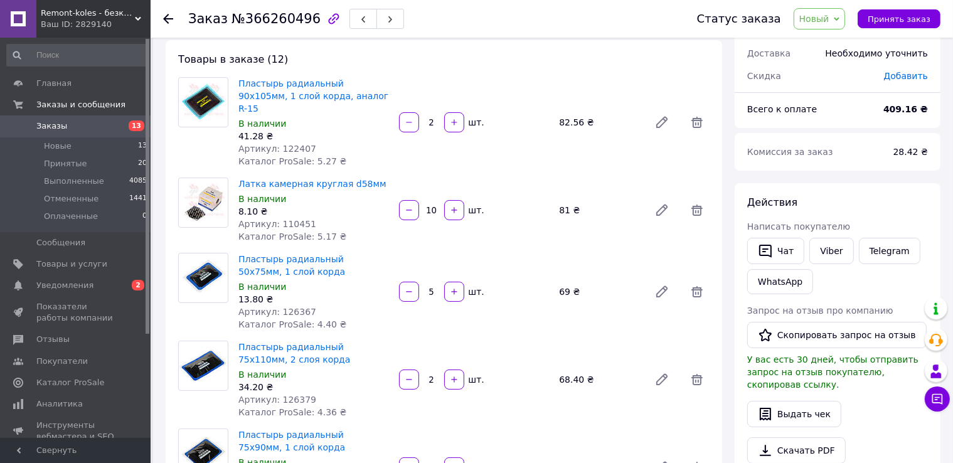
click at [165, 17] on use at bounding box center [168, 19] width 10 height 10
